Goal: Check status

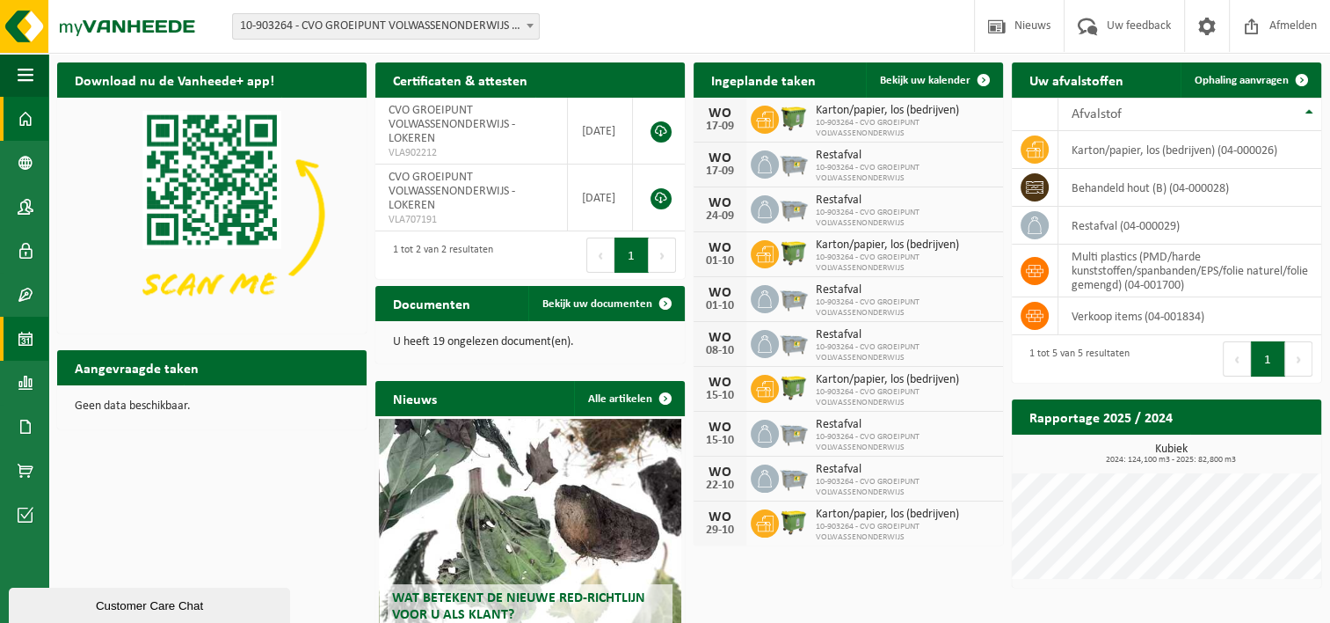
click at [18, 331] on span at bounding box center [26, 339] width 16 height 44
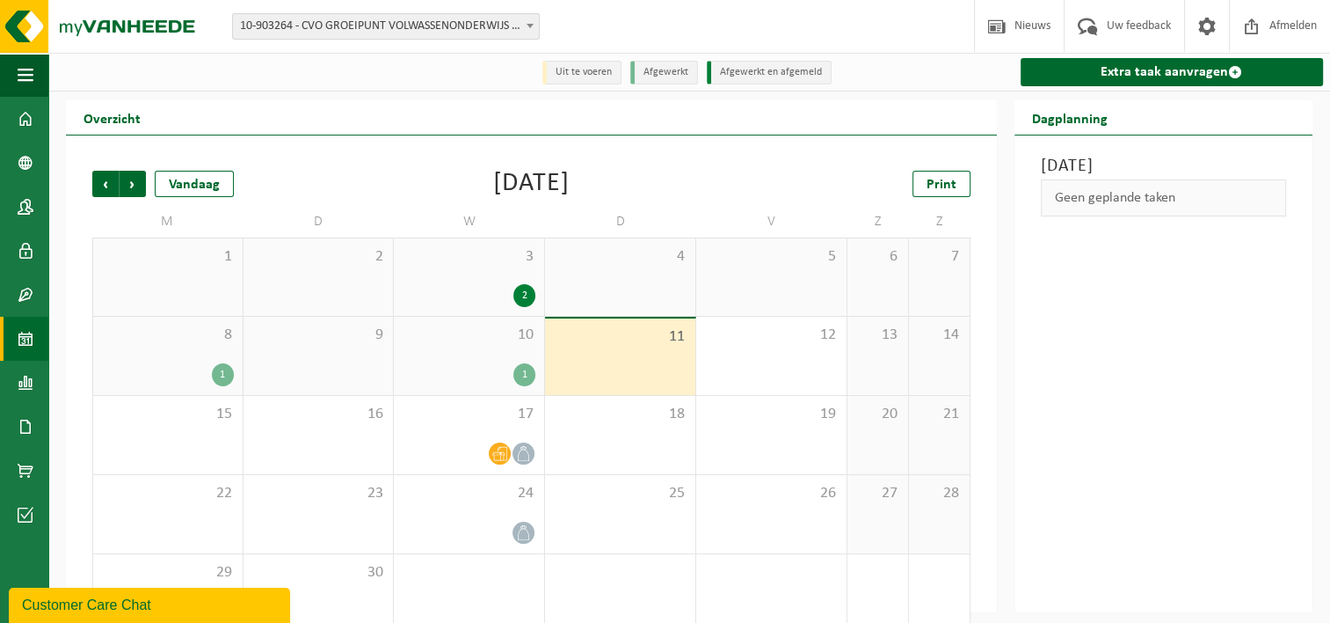
click at [522, 370] on div "1" at bounding box center [524, 374] width 22 height 23
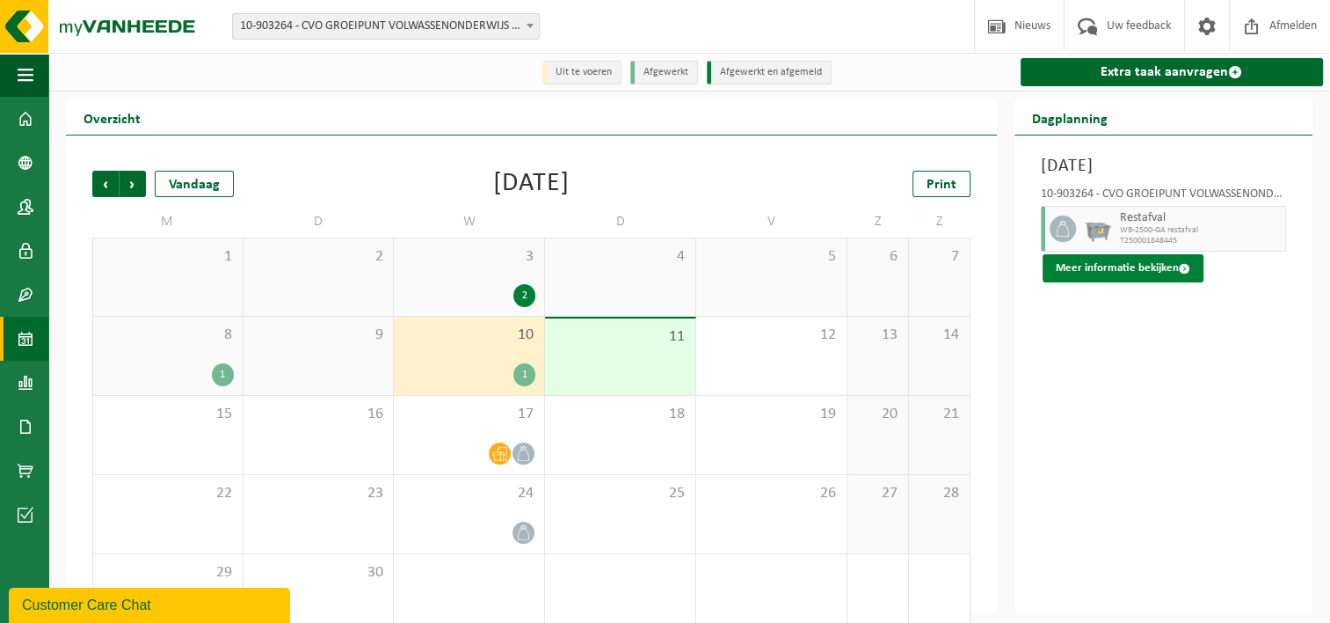
click at [1167, 273] on button "Meer informatie bekijken" at bounding box center [1123, 268] width 161 height 28
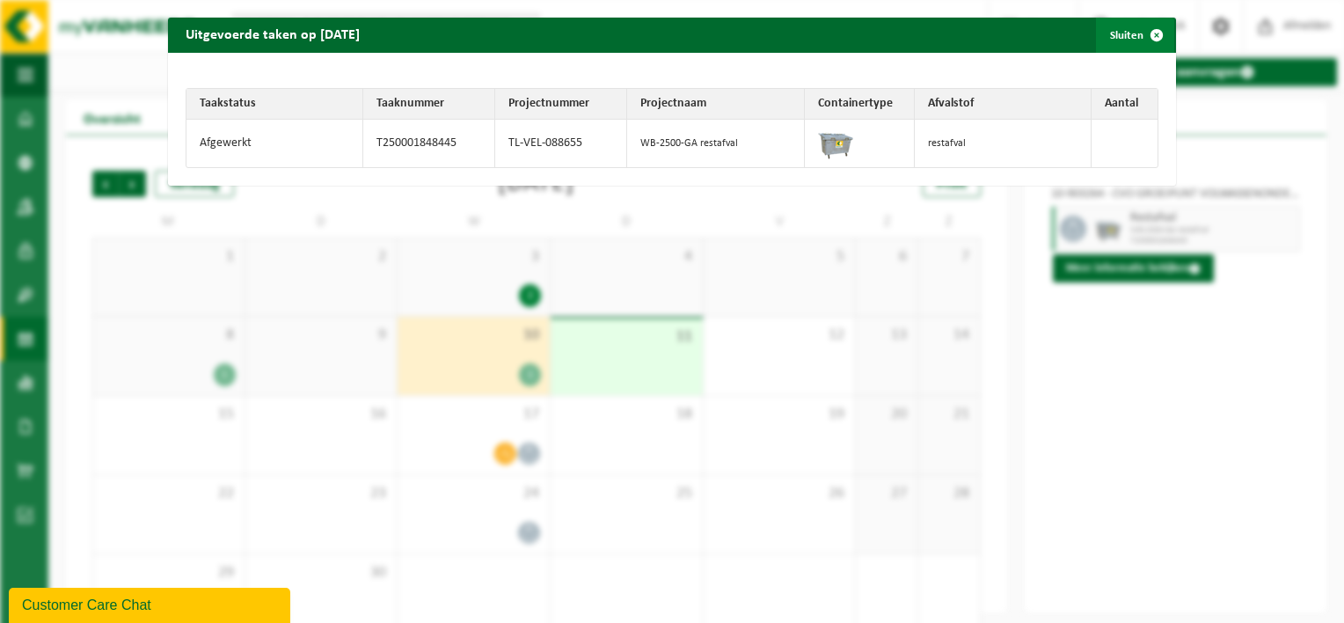
click at [1148, 27] on span "button" at bounding box center [1156, 35] width 35 height 35
